Goal: Use online tool/utility

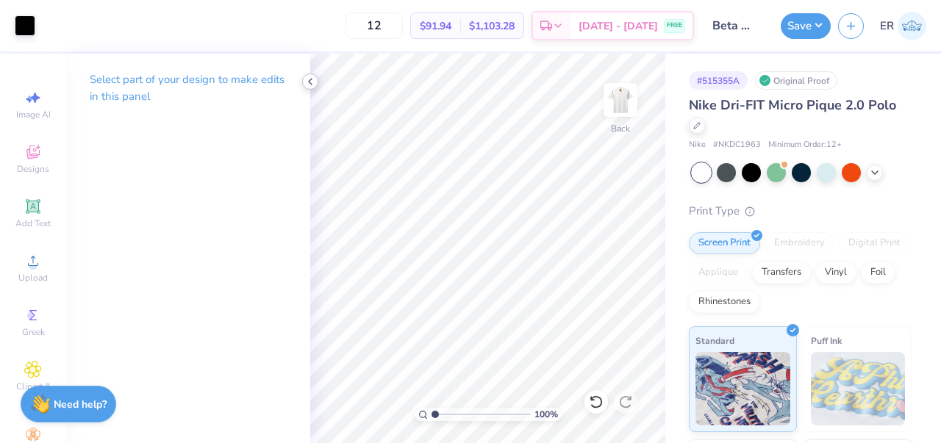
click at [309, 80] on icon at bounding box center [310, 82] width 12 height 12
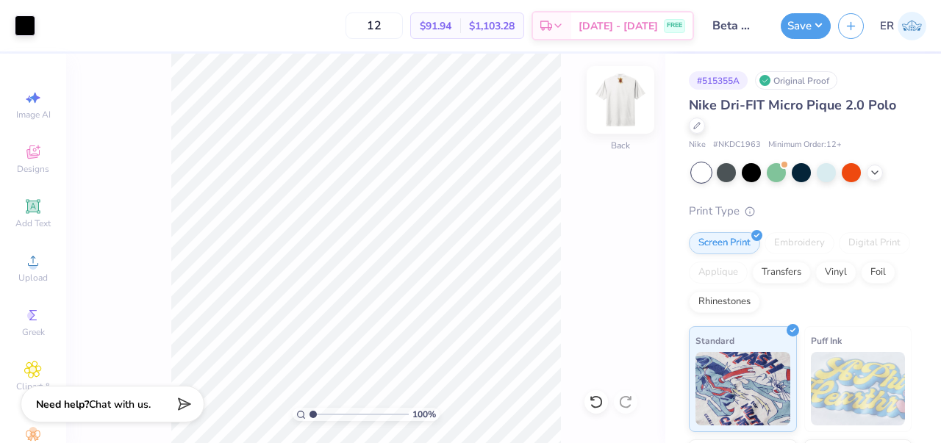
click at [616, 102] on img at bounding box center [620, 100] width 59 height 59
click at [616, 102] on img at bounding box center [620, 99] width 29 height 29
click at [626, 109] on img at bounding box center [620, 100] width 59 height 59
click at [625, 109] on img at bounding box center [620, 100] width 59 height 59
click at [625, 109] on img at bounding box center [620, 99] width 29 height 29
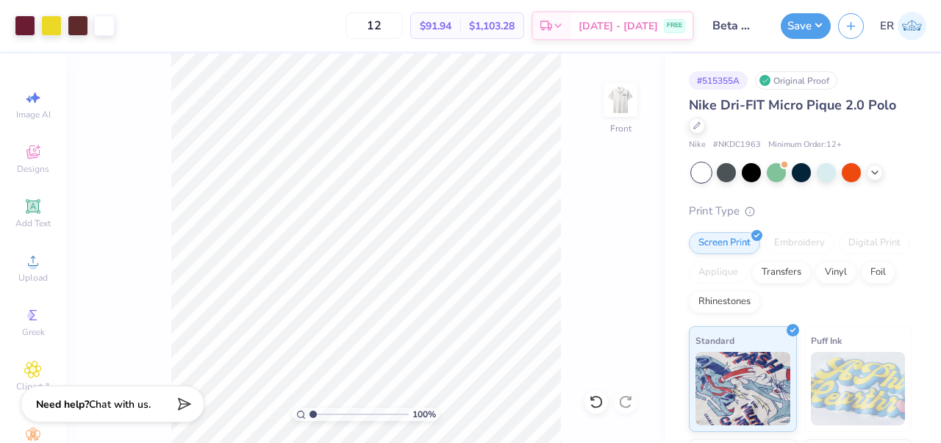
click at [625, 109] on img at bounding box center [620, 99] width 29 height 29
click at [599, 103] on div "100 % Back" at bounding box center [365, 249] width 599 height 390
click at [624, 98] on img at bounding box center [620, 100] width 59 height 59
click at [403, 25] on input "12" at bounding box center [374, 25] width 57 height 26
type input "1"
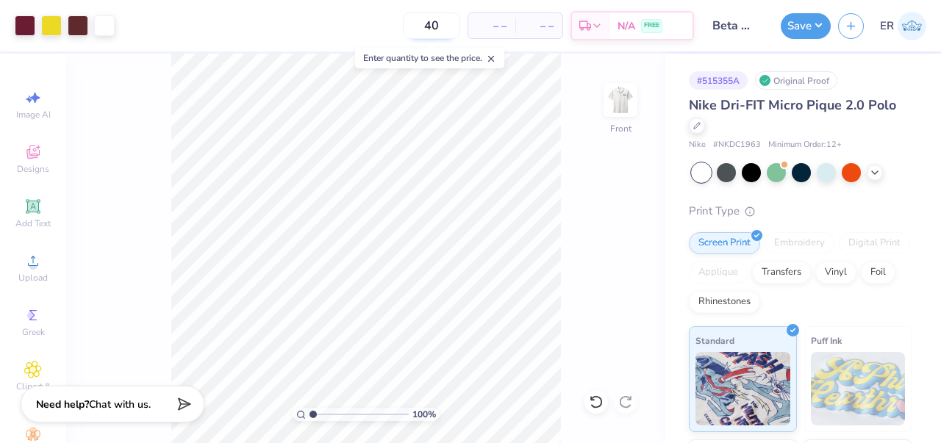
type input "40"
